Goal: Connect with others: Connect with others

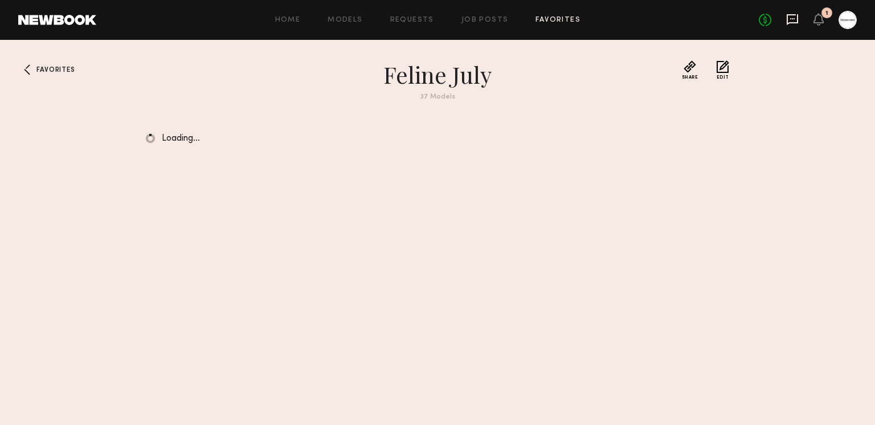
click at [793, 18] on icon at bounding box center [793, 18] width 5 height 1
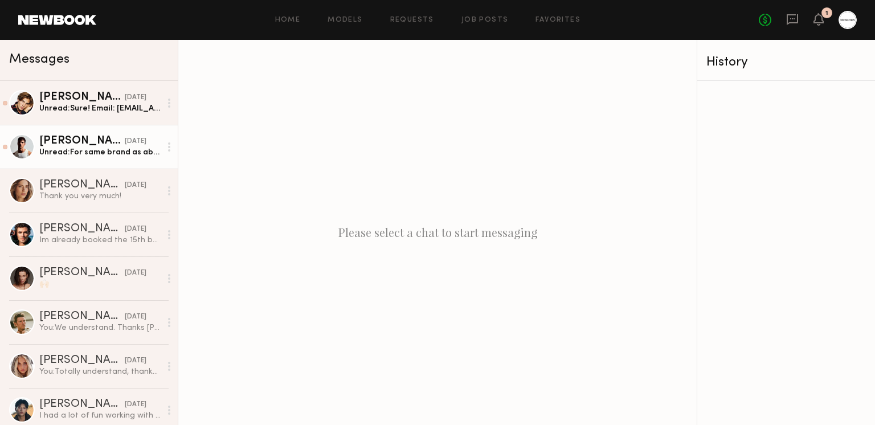
click at [114, 141] on div "Jacob R." at bounding box center [81, 141] width 85 height 11
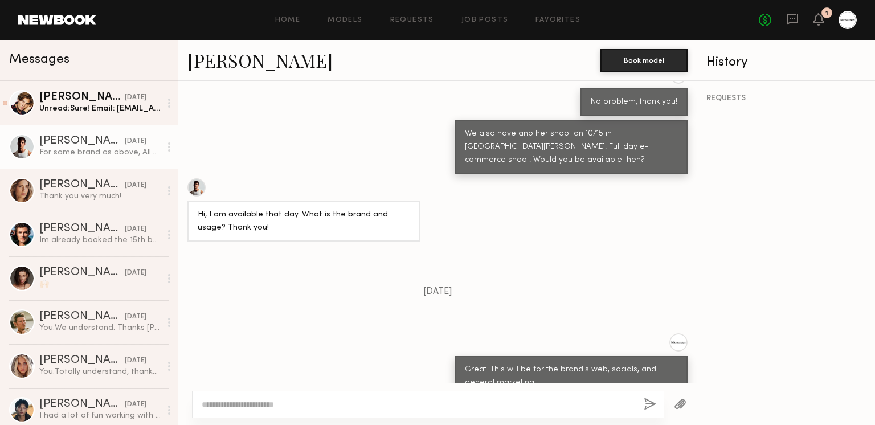
scroll to position [822, 0]
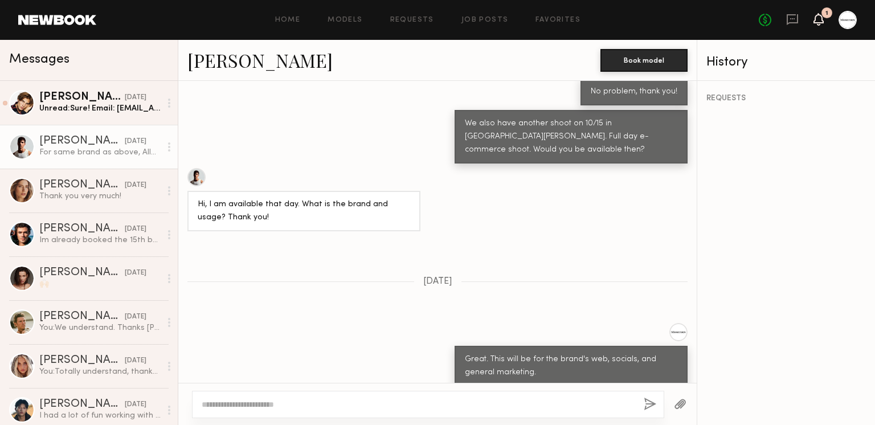
click at [820, 17] on icon at bounding box center [818, 19] width 9 height 8
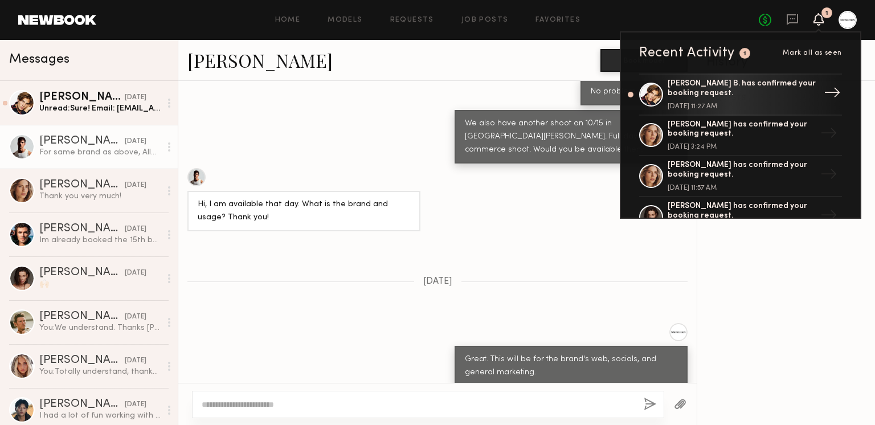
click at [753, 105] on div "October 04, 2025 @ 11:27 AM" at bounding box center [742, 106] width 148 height 7
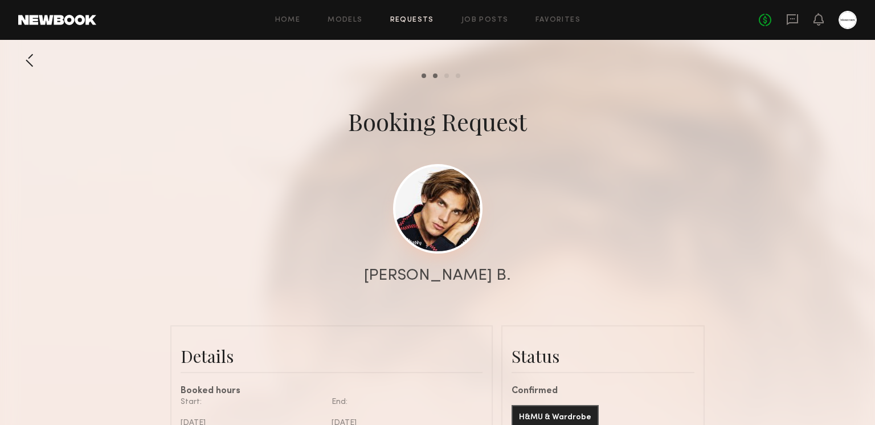
click at [447, 239] on link at bounding box center [437, 208] width 89 height 89
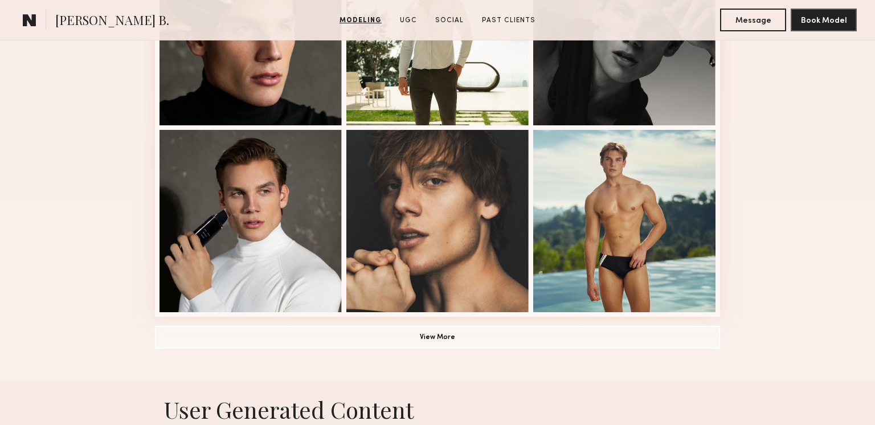
scroll to position [768, 0]
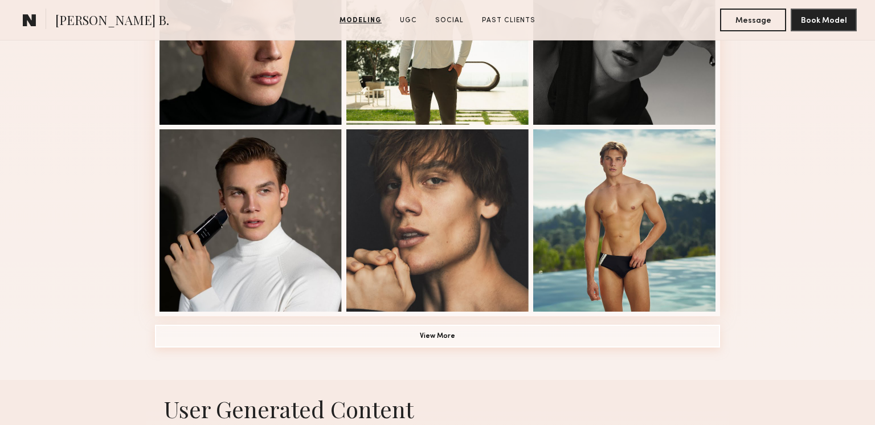
click at [451, 334] on button "View More" at bounding box center [437, 336] width 565 height 23
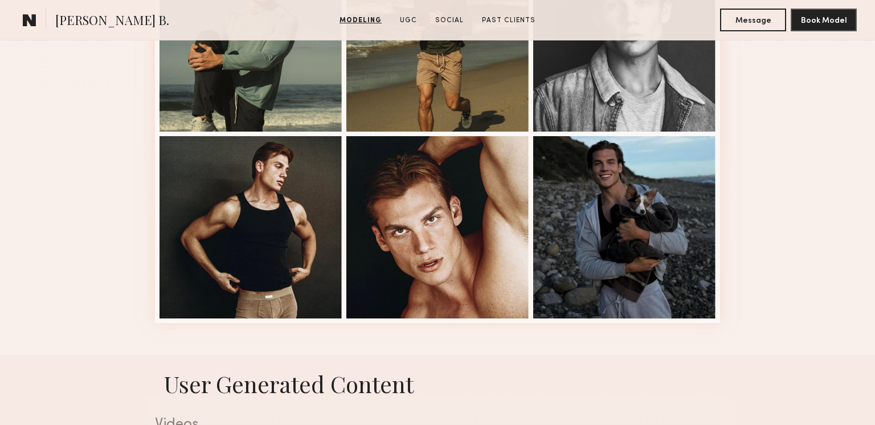
scroll to position [0, 0]
